Goal: Information Seeking & Learning: Learn about a topic

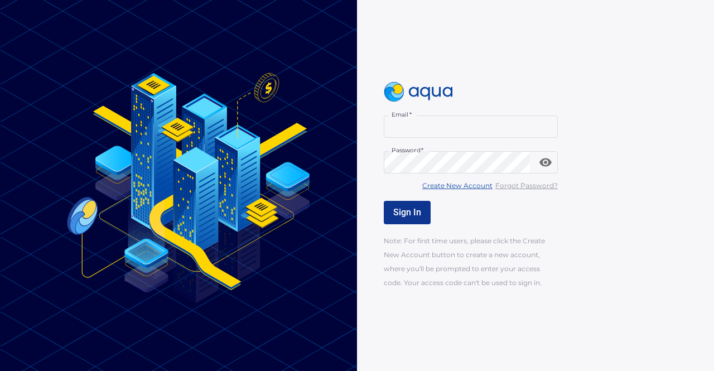
type input "**********"
click at [410, 211] on span "Sign In" at bounding box center [407, 212] width 28 height 11
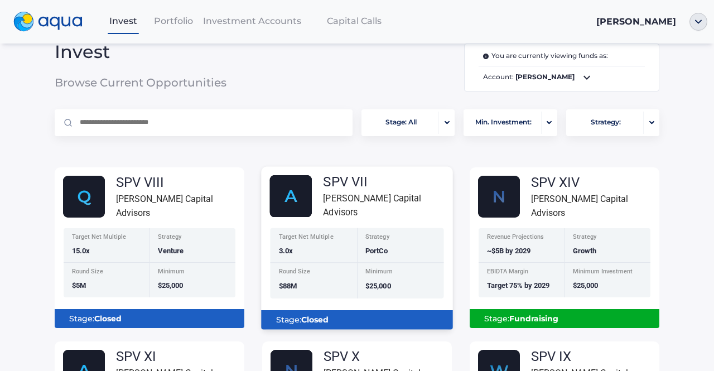
scroll to position [53, 0]
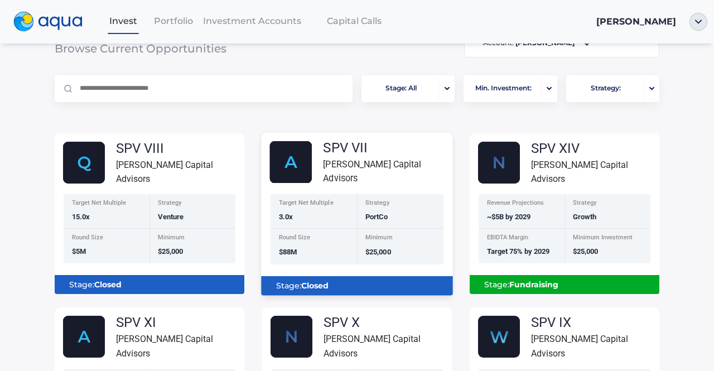
click at [289, 224] on div "Target Net Multiple 3.0x" at bounding box center [313, 211] width 87 height 35
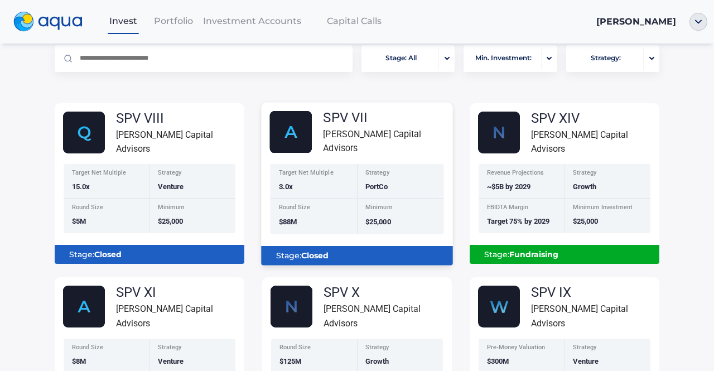
scroll to position [83, 0]
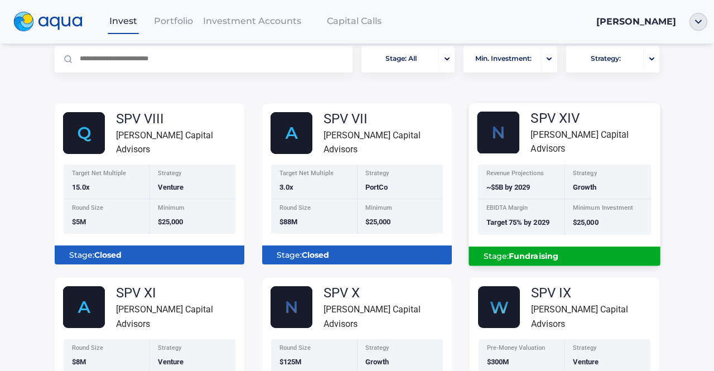
click at [553, 145] on div "[PERSON_NAME] Capital Advisors" at bounding box center [594, 142] width 129 height 28
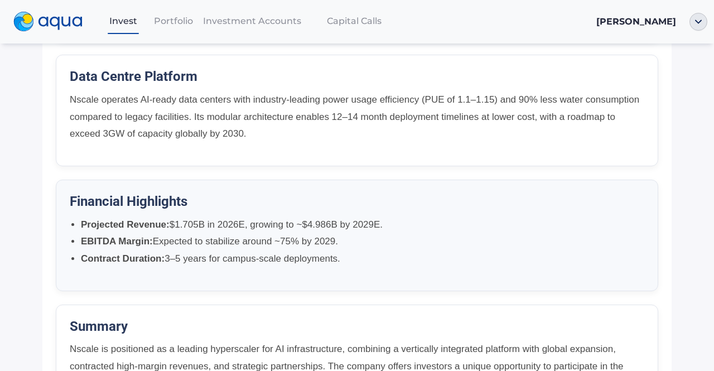
scroll to position [843, 0]
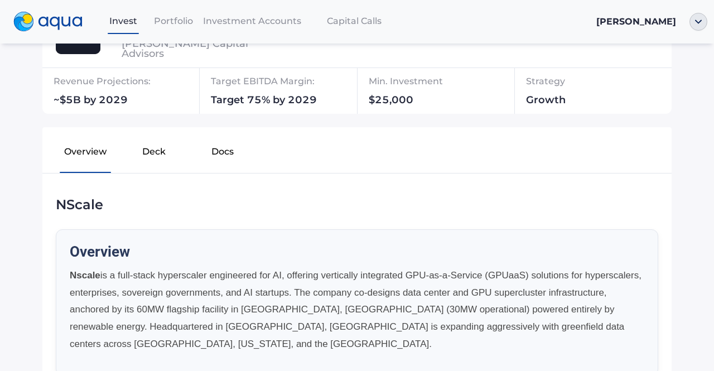
scroll to position [134, 0]
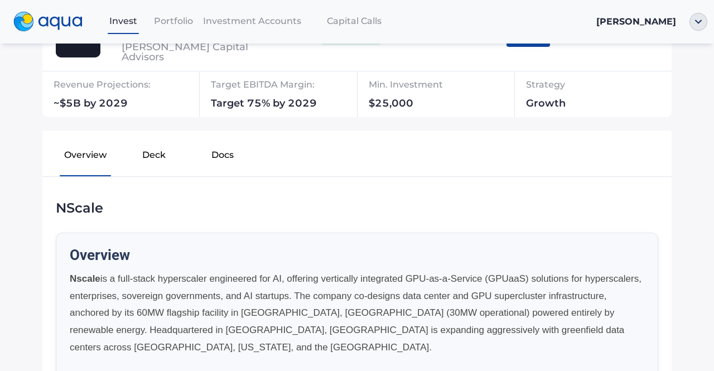
click at [157, 162] on button "Deck" at bounding box center [154, 157] width 69 height 36
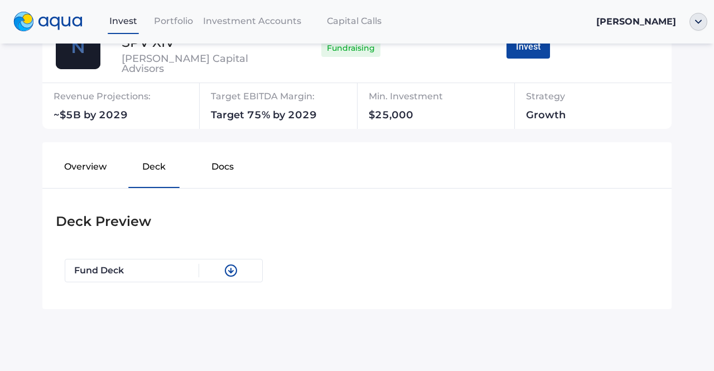
scroll to position [125, 0]
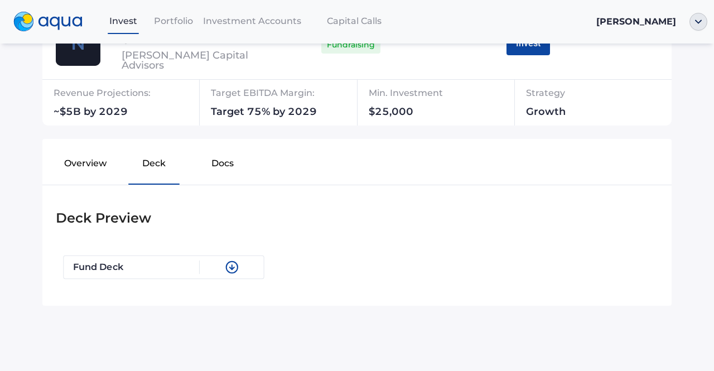
click at [171, 261] on div "Fund Deck" at bounding box center [136, 266] width 127 height 13
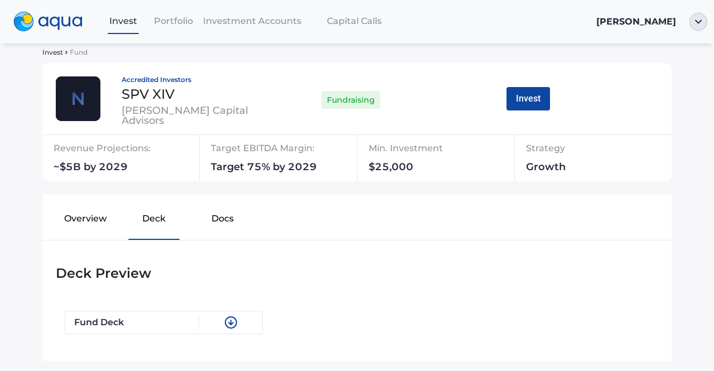
click at [214, 222] on button "Docs" at bounding box center [222, 221] width 69 height 36
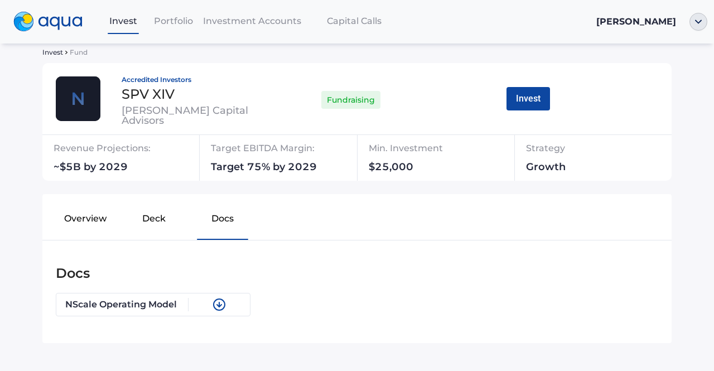
scroll to position [108, 0]
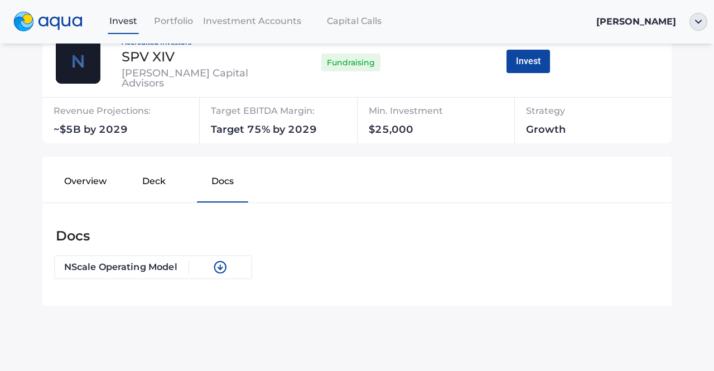
click at [166, 261] on div "NScale Operating Model" at bounding box center [126, 266] width 125 height 13
click at [86, 175] on button "Overview" at bounding box center [85, 184] width 69 height 36
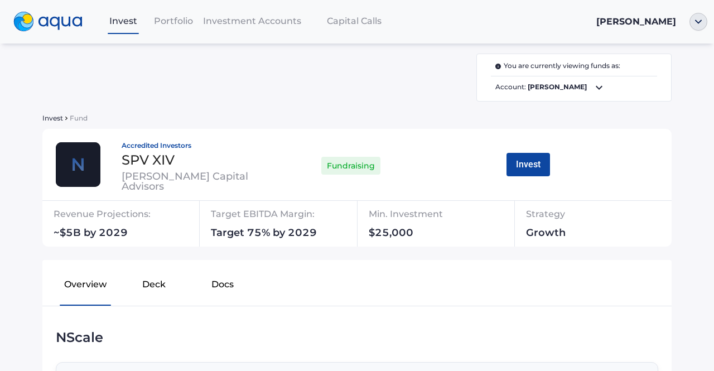
scroll to position [0, 0]
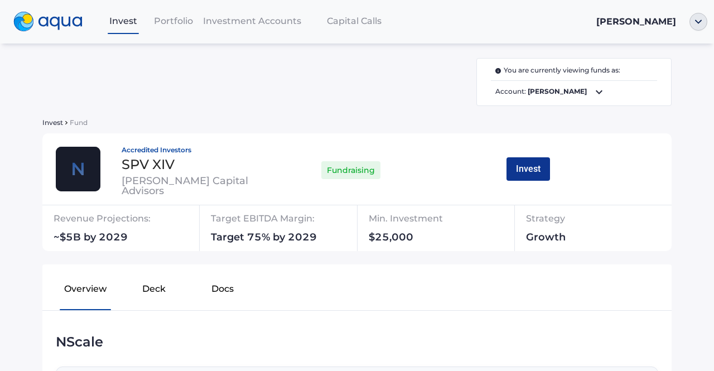
click at [510, 160] on button "Invest" at bounding box center [527, 168] width 43 height 23
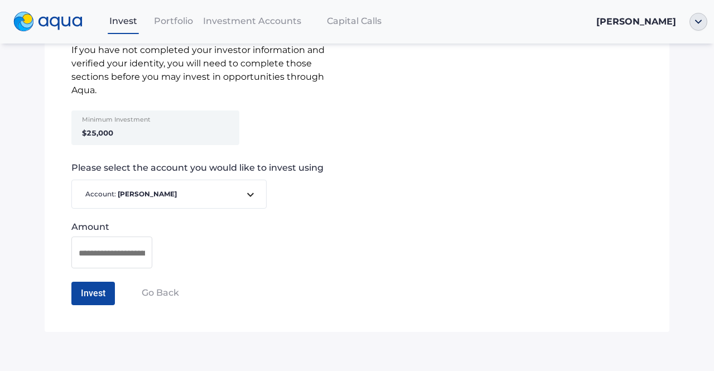
scroll to position [20, 0]
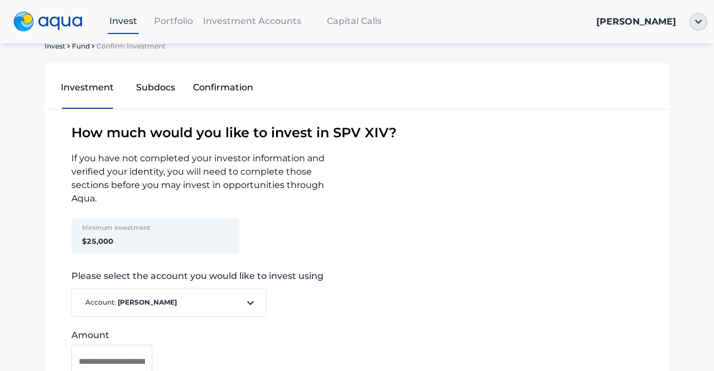
click at [158, 91] on button "Subdocs" at bounding box center [156, 90] width 68 height 36
click at [156, 86] on button "Subdocs" at bounding box center [156, 90] width 68 height 36
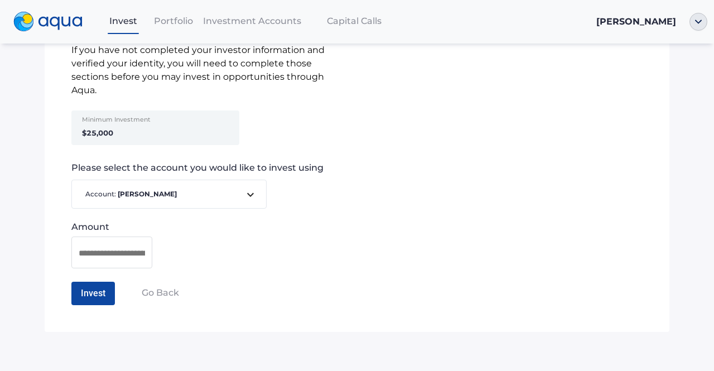
scroll to position [0, 0]
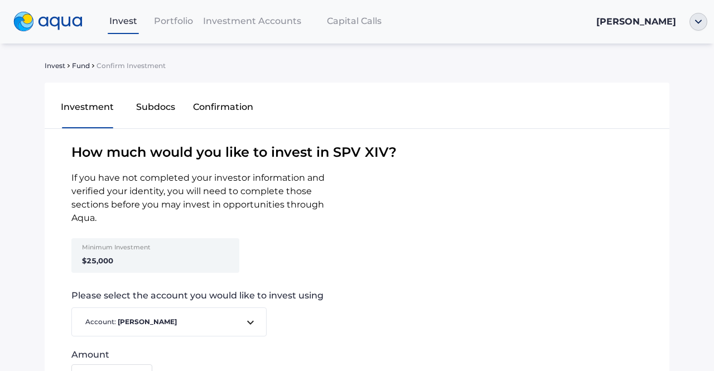
click at [229, 102] on button "Confirmation" at bounding box center [224, 109] width 68 height 36
click at [148, 106] on button "Subdocs" at bounding box center [156, 109] width 68 height 36
click at [596, 20] on span "[PERSON_NAME]" at bounding box center [636, 21] width 80 height 11
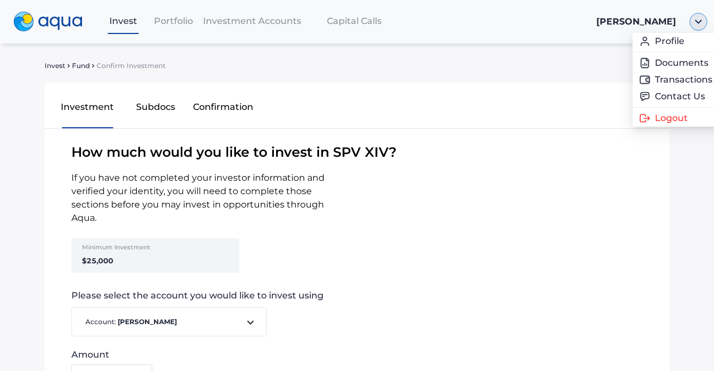
click at [695, 27] on img "button" at bounding box center [698, 22] width 18 height 18
click at [656, 40] on link "Profile" at bounding box center [664, 41] width 73 height 11
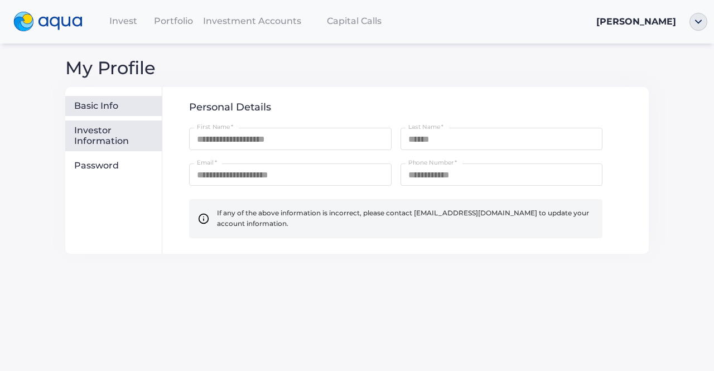
click at [98, 137] on div "Investor Information" at bounding box center [115, 136] width 83 height 22
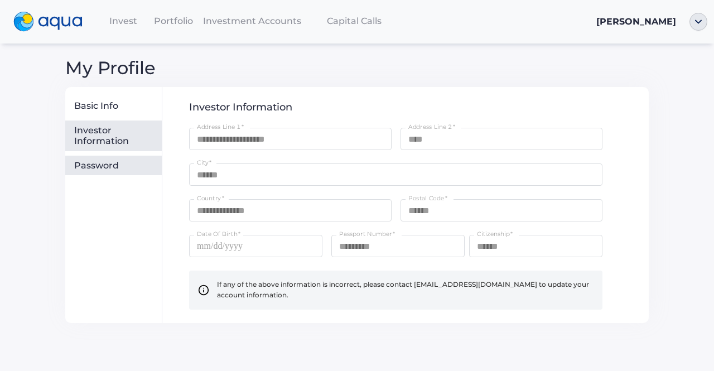
click at [94, 166] on div "Password" at bounding box center [115, 165] width 83 height 11
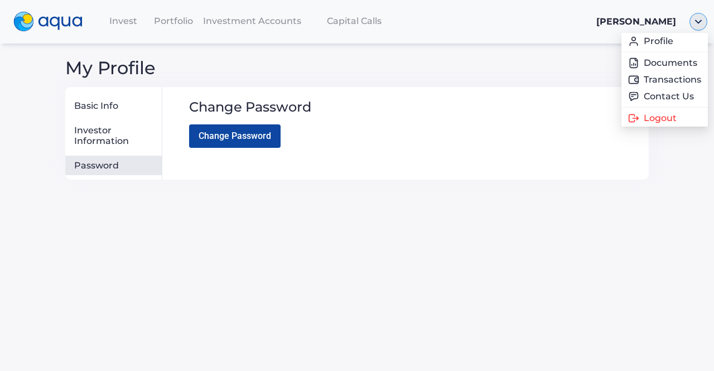
click at [695, 21] on img "button" at bounding box center [698, 22] width 18 height 18
click at [652, 77] on link "Transactions" at bounding box center [664, 79] width 73 height 11
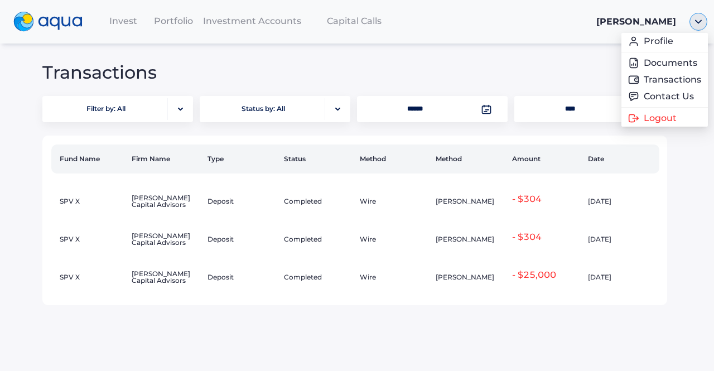
click at [698, 21] on img "button" at bounding box center [698, 22] width 18 height 18
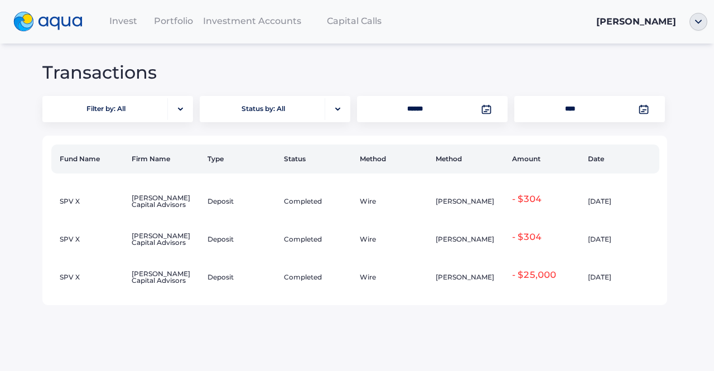
click at [391, 63] on div "Invest Portfolio Investment Accounts Capital Calls [PERSON_NAME] Transactions F…" at bounding box center [357, 185] width 714 height 371
click at [197, 18] on div "Portfolio" at bounding box center [173, 20] width 50 height 23
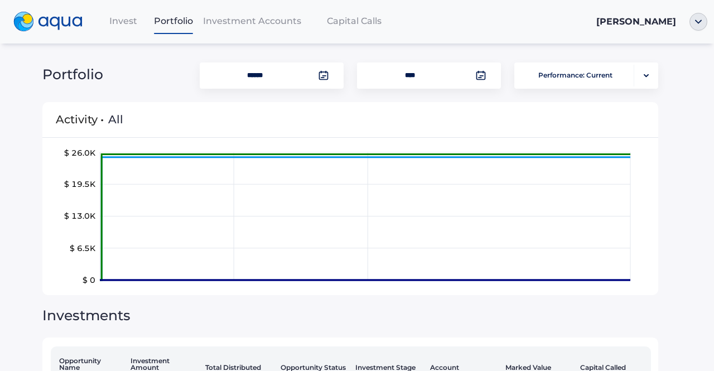
click at [234, 23] on span "Investment Accounts" at bounding box center [252, 21] width 98 height 11
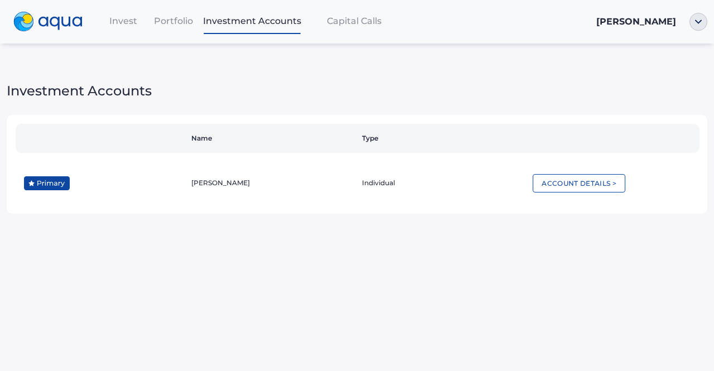
click at [331, 26] on span "Capital Calls" at bounding box center [354, 21] width 55 height 11
